Goal: Information Seeking & Learning: Understand process/instructions

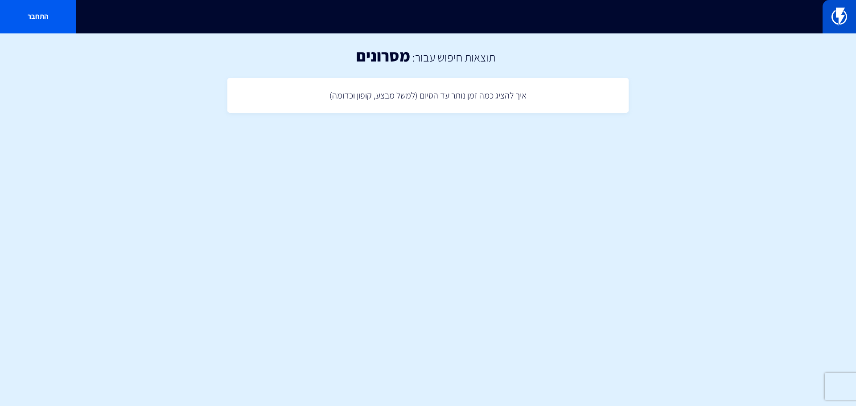
click at [843, 21] on img at bounding box center [840, 17] width 16 height 18
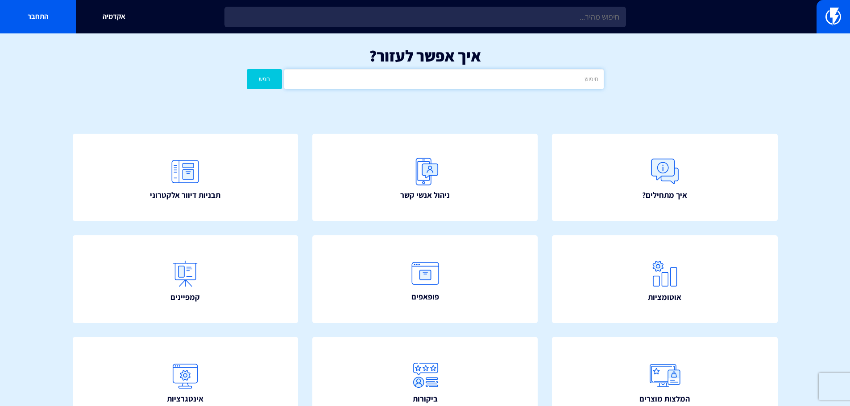
click at [560, 74] on input "text" at bounding box center [443, 79] width 319 height 20
type input "קופון דינאמי"
click at [247, 69] on button "חפש" at bounding box center [265, 79] width 36 height 20
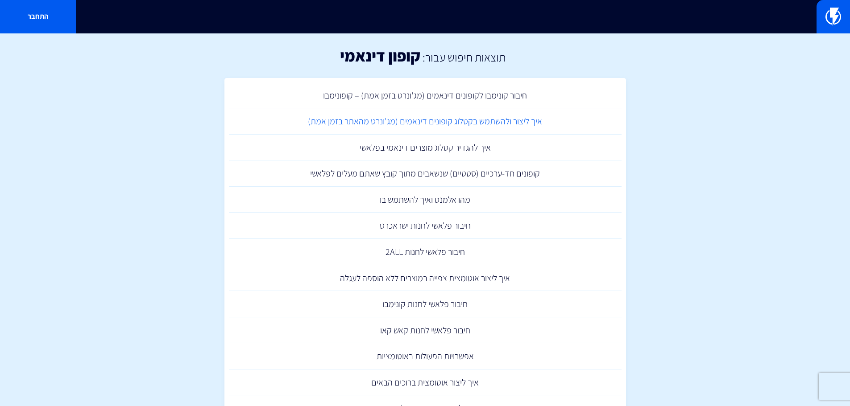
click at [508, 120] on link "איך ליצור ולהשתמש בקטלוג קופונים דינאמים (מג'ונרט מהאתר בזמן אמת)" at bounding box center [425, 121] width 393 height 26
